Goal: Transaction & Acquisition: Book appointment/travel/reservation

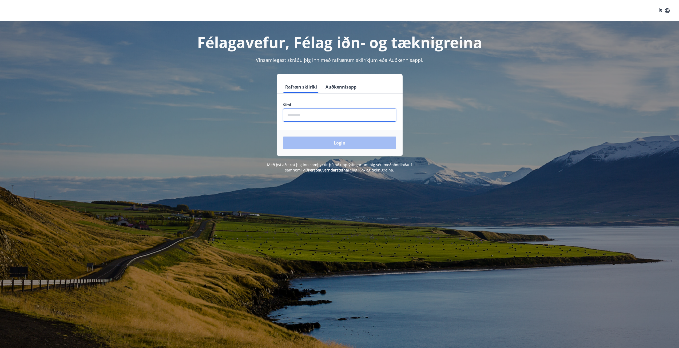
click at [310, 116] on input "phone" at bounding box center [339, 115] width 113 height 13
type input "********"
click at [323, 149] on button "Login" at bounding box center [339, 143] width 113 height 13
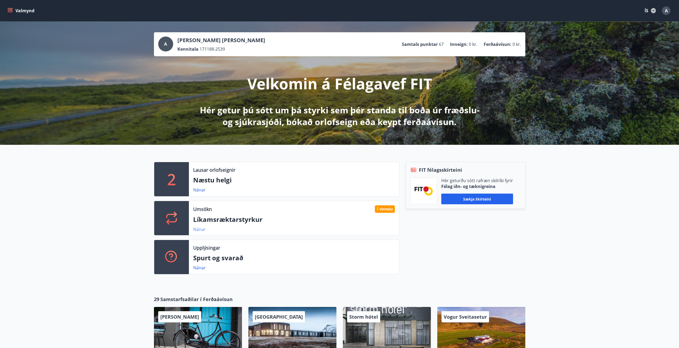
click at [204, 229] on link "Nánar" at bounding box center [199, 229] width 13 height 6
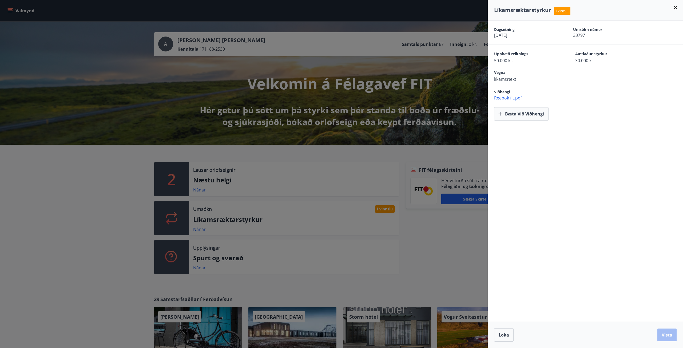
click at [88, 222] on div at bounding box center [341, 174] width 683 height 348
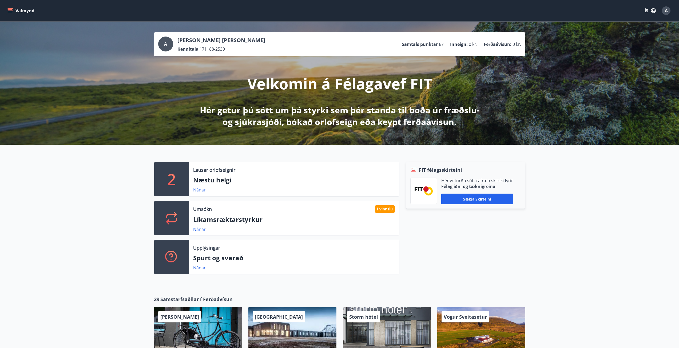
click at [202, 190] on link "Nánar" at bounding box center [199, 190] width 13 height 6
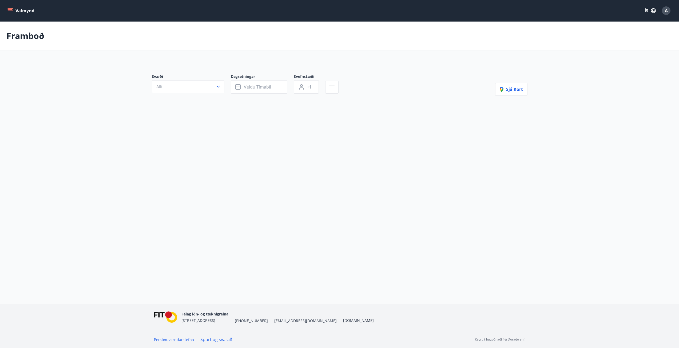
type input "*"
